Goal: Entertainment & Leisure: Consume media (video, audio)

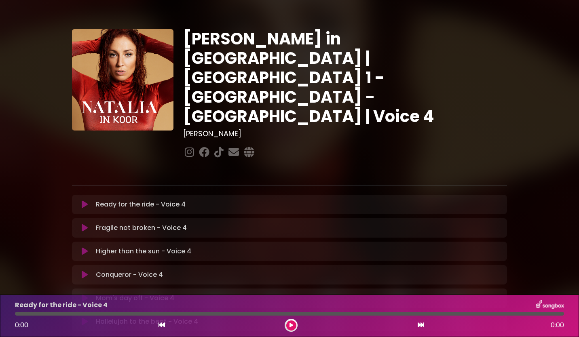
click at [85, 201] on icon at bounding box center [85, 205] width 6 height 8
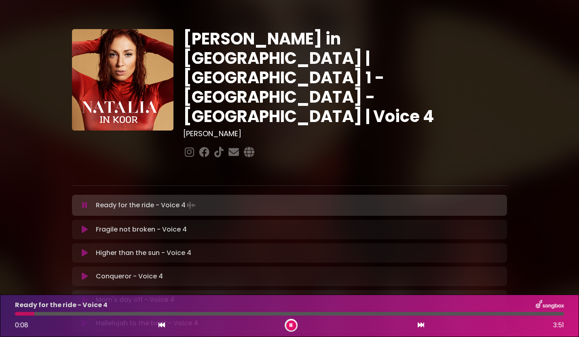
click at [292, 325] on icon at bounding box center [291, 325] width 3 height 5
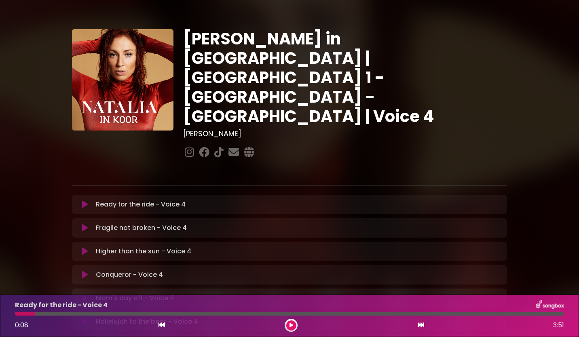
click at [291, 325] on icon at bounding box center [292, 325] width 4 height 5
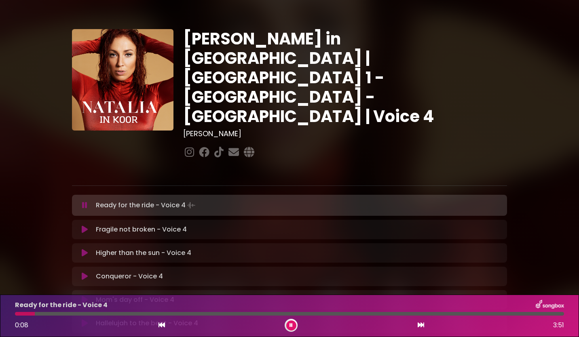
click at [291, 325] on icon at bounding box center [291, 325] width 3 height 5
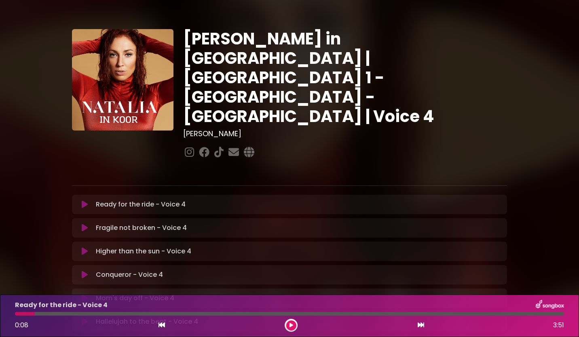
click at [291, 326] on icon at bounding box center [292, 325] width 4 height 5
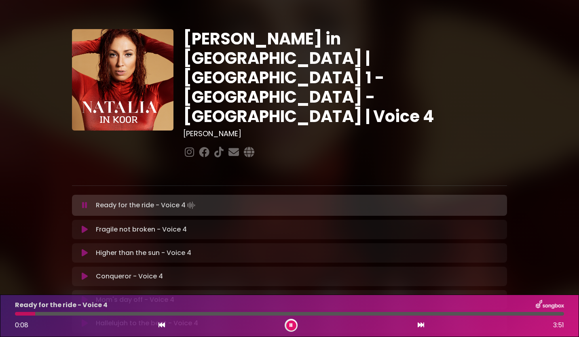
click at [291, 326] on icon at bounding box center [291, 325] width 3 height 5
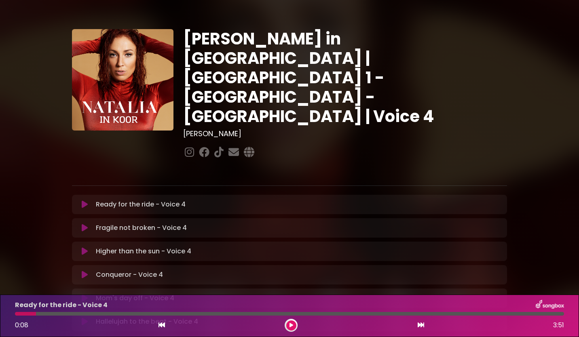
click at [291, 326] on icon at bounding box center [292, 325] width 4 height 5
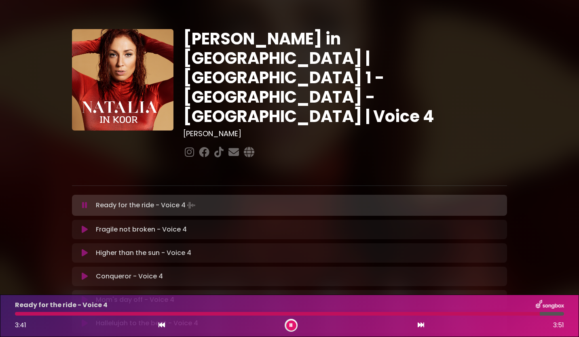
click at [292, 325] on icon at bounding box center [291, 325] width 3 height 5
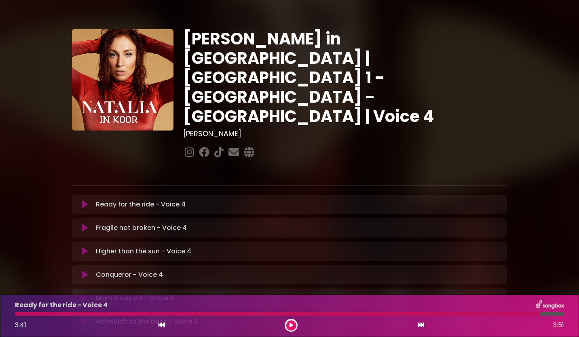
click at [84, 224] on icon at bounding box center [85, 228] width 6 height 8
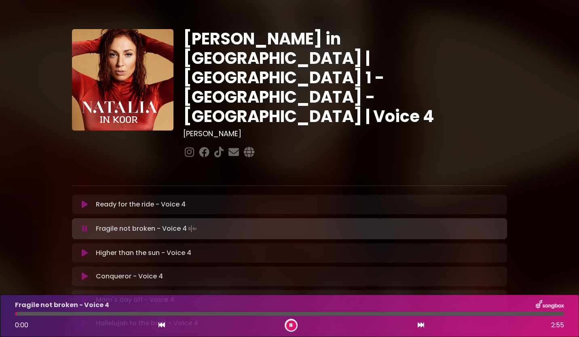
click at [83, 201] on icon at bounding box center [85, 205] width 6 height 8
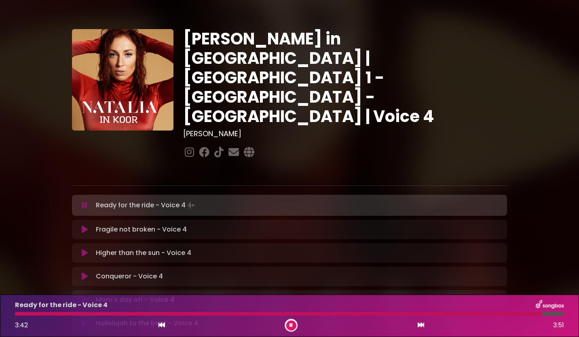
click at [293, 324] on button at bounding box center [291, 326] width 10 height 10
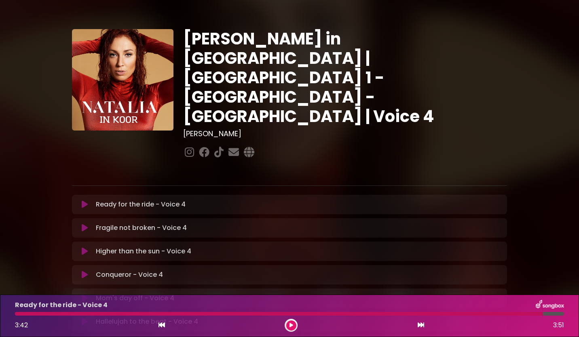
click at [84, 224] on icon at bounding box center [85, 228] width 6 height 8
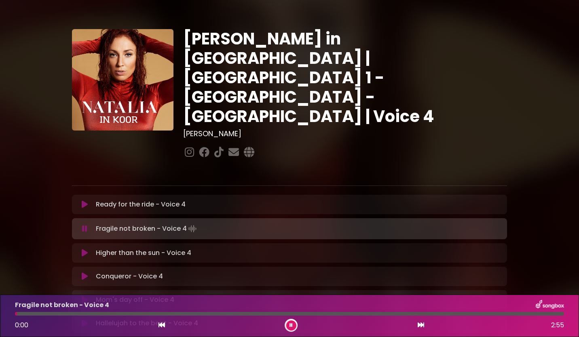
click at [84, 201] on icon at bounding box center [85, 205] width 6 height 8
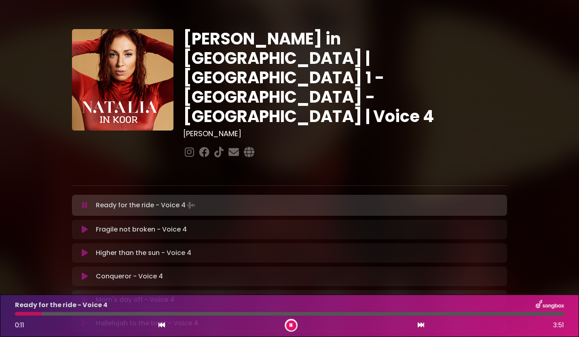
click at [291, 326] on icon at bounding box center [291, 325] width 3 height 5
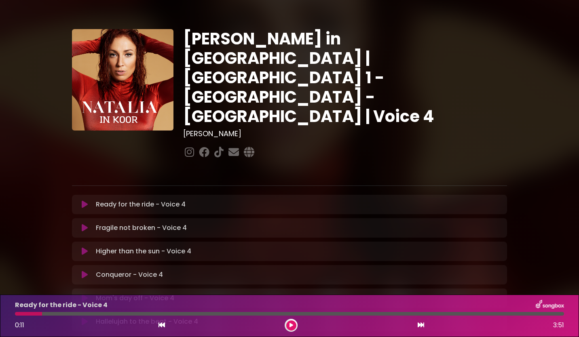
click at [84, 224] on icon at bounding box center [85, 228] width 6 height 8
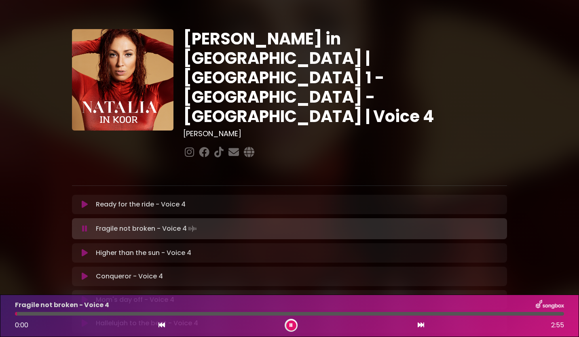
click at [84, 201] on icon at bounding box center [85, 205] width 6 height 8
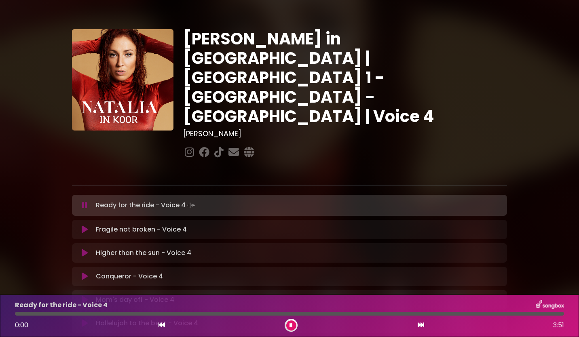
click at [83, 226] on icon at bounding box center [85, 230] width 6 height 8
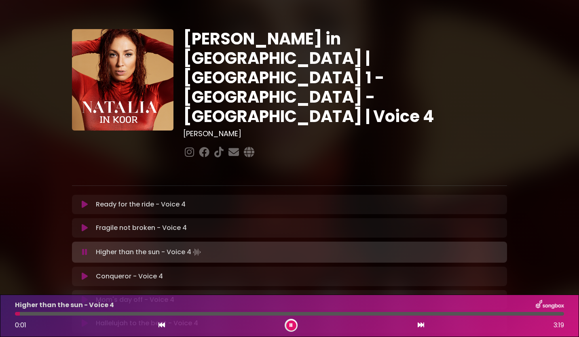
click at [291, 327] on icon at bounding box center [291, 325] width 3 height 5
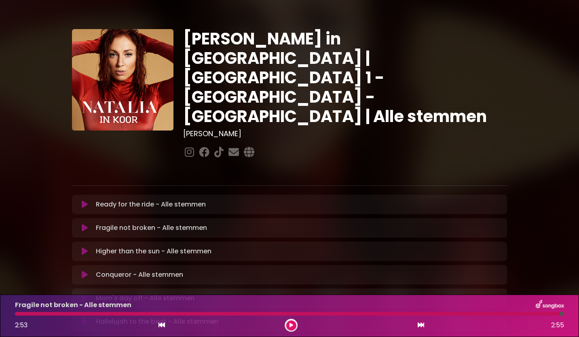
click at [86, 201] on icon at bounding box center [85, 205] width 6 height 8
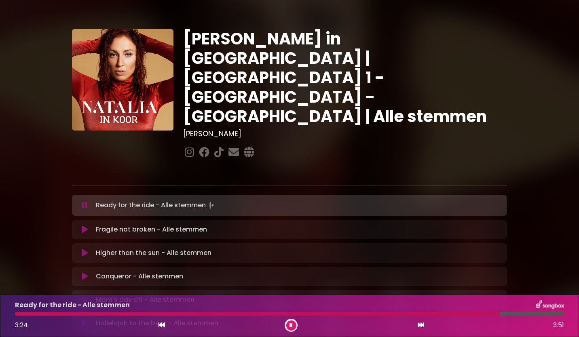
drag, startPoint x: 540, startPoint y: 314, endPoint x: 499, endPoint y: 314, distance: 40.5
click at [499, 314] on div at bounding box center [257, 314] width 485 height 4
drag, startPoint x: 511, startPoint y: 313, endPoint x: 465, endPoint y: 316, distance: 47.0
click at [465, 316] on div "Ready for the ride - Alle stemmen 3:10 3:51" at bounding box center [289, 316] width 559 height 32
click at [391, 313] on div at bounding box center [267, 314] width 505 height 4
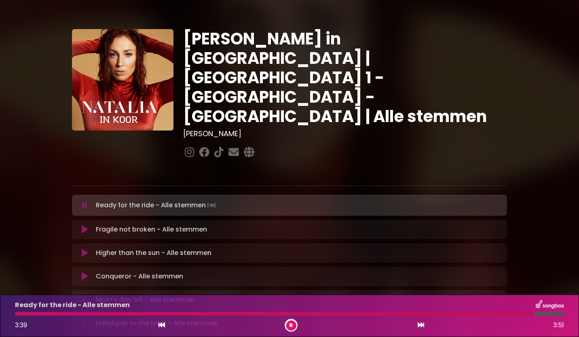
click at [294, 326] on button at bounding box center [291, 326] width 10 height 10
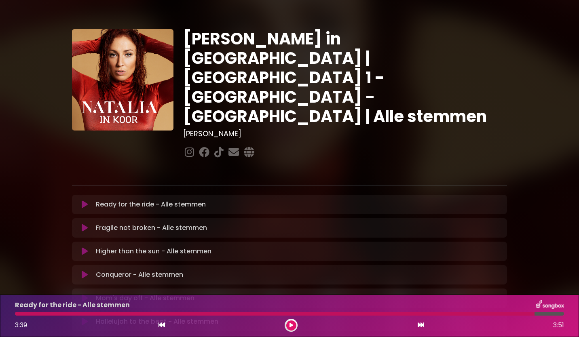
click at [84, 201] on icon at bounding box center [85, 205] width 6 height 8
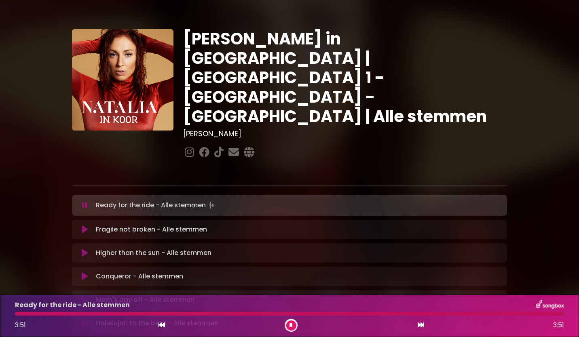
click at [291, 324] on icon at bounding box center [291, 325] width 3 height 5
